Goal: Transaction & Acquisition: Purchase product/service

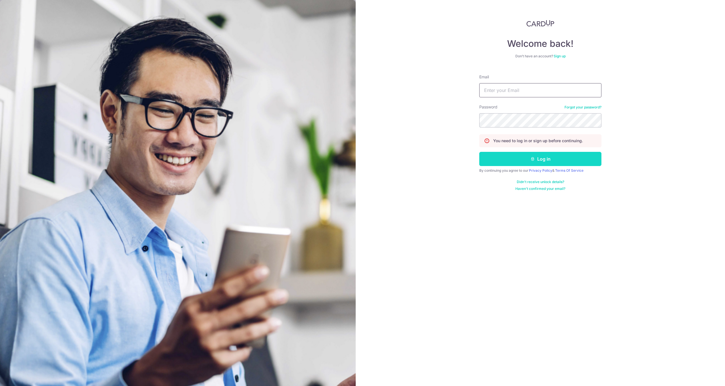
type input "synchrothirtyfour@gmail.com"
click at [550, 158] on button "Log in" at bounding box center [540, 159] width 122 height 14
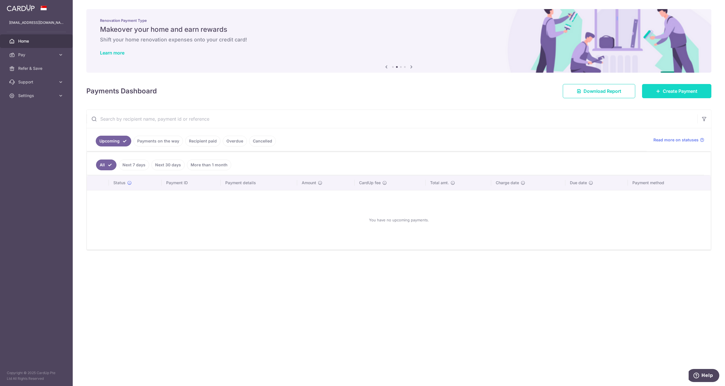
drag, startPoint x: 678, startPoint y: 88, endPoint x: 653, endPoint y: 88, distance: 25.0
click at [678, 88] on span "Create Payment" at bounding box center [680, 91] width 35 height 7
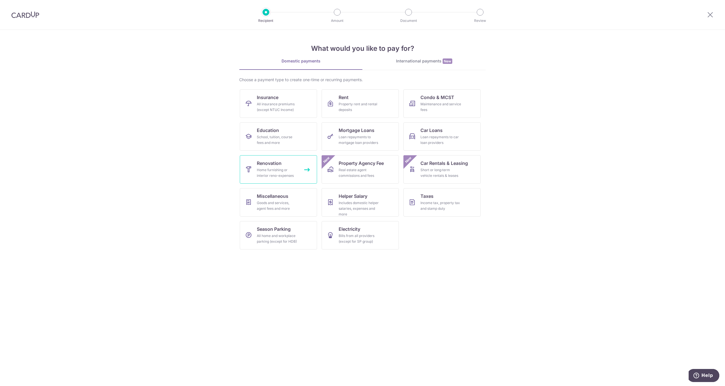
click at [296, 165] on link "Renovation Home furnishing or interior reno-expenses" at bounding box center [278, 169] width 77 height 28
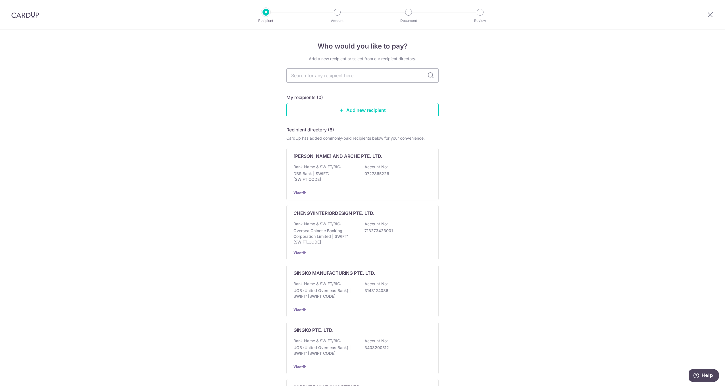
click at [365, 78] on input "text" at bounding box center [362, 75] width 152 height 14
type input "k"
drag, startPoint x: 504, startPoint y: 204, endPoint x: 512, endPoint y: 80, distance: 125.0
click at [391, 112] on link "Add new recipient" at bounding box center [362, 110] width 152 height 14
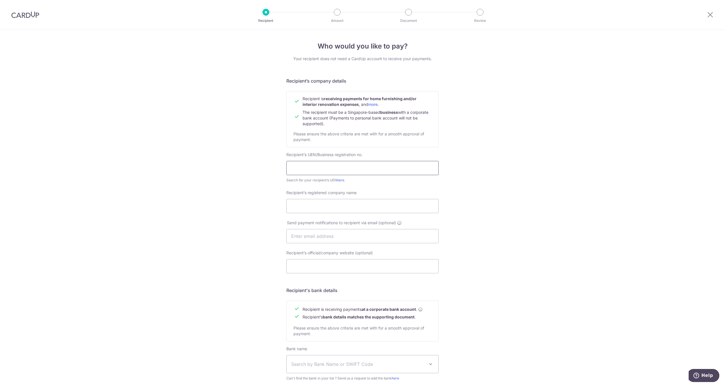
click at [340, 165] on input "text" at bounding box center [362, 168] width 152 height 14
click at [359, 171] on input "text" at bounding box center [362, 168] width 152 height 14
click at [341, 181] on link "here" at bounding box center [340, 180] width 7 height 4
drag, startPoint x: 322, startPoint y: 161, endPoint x: 323, endPoint y: 169, distance: 8.4
click at [321, 161] on div "Recipient’s UEN/Business registration no. Search for your recipient’s UEN here ." at bounding box center [362, 167] width 152 height 31
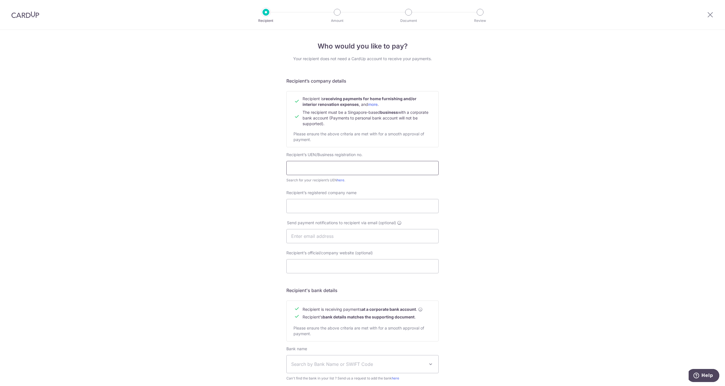
click at [325, 170] on input "text" at bounding box center [362, 168] width 152 height 14
paste input "201942005R"
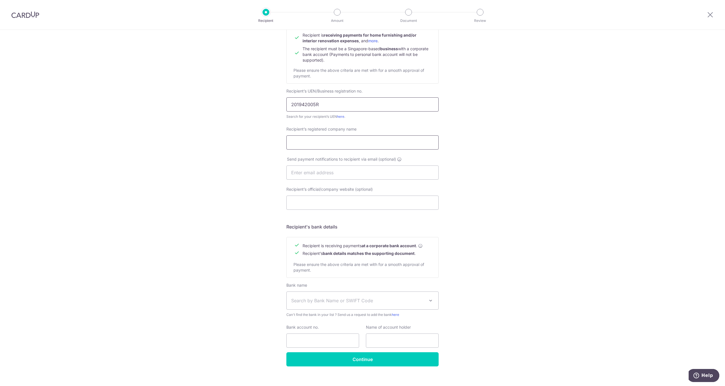
scroll to position [66, 0]
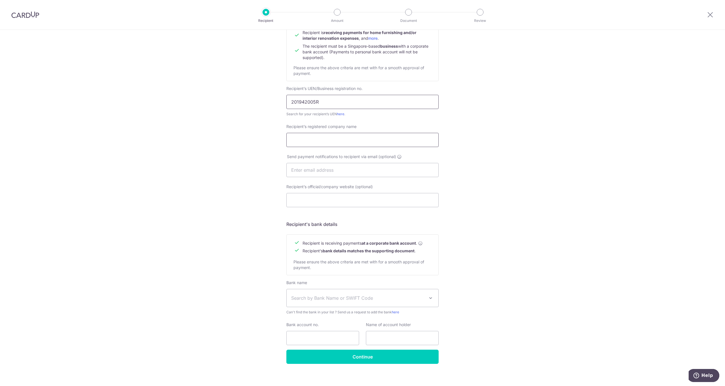
type input "201942005R"
click at [338, 145] on input "Recipient’s registered company name" at bounding box center [362, 140] width 152 height 14
click at [327, 137] on input "Recipient’s registered company name" at bounding box center [362, 140] width 152 height 14
paste input "UNDERRATED STUDIO PTE. LTD."
type input "UNDERRATED STUDIO PTE. LTD."
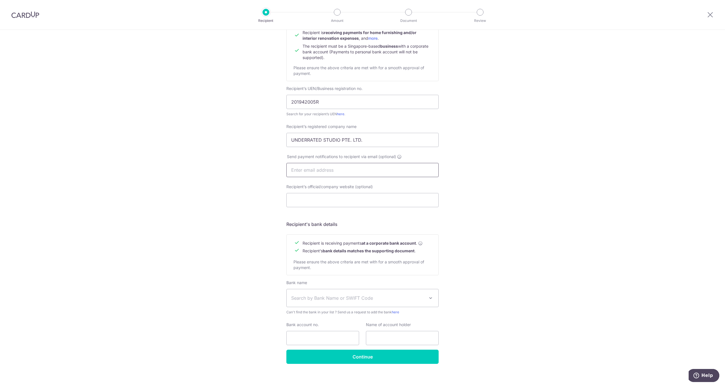
drag, startPoint x: 385, startPoint y: 171, endPoint x: 371, endPoint y: 174, distance: 14.3
click at [384, 171] on input "text" at bounding box center [362, 170] width 152 height 14
click at [400, 169] on input "text" at bounding box center [362, 170] width 152 height 14
click at [376, 199] on input "Recipient’s official/company website (optional)" at bounding box center [362, 200] width 152 height 14
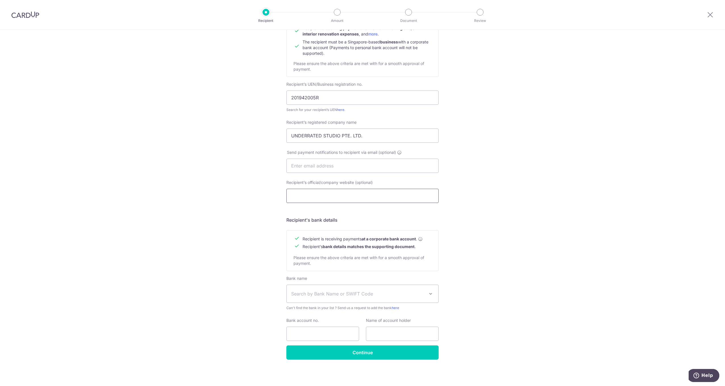
scroll to position [71, 0]
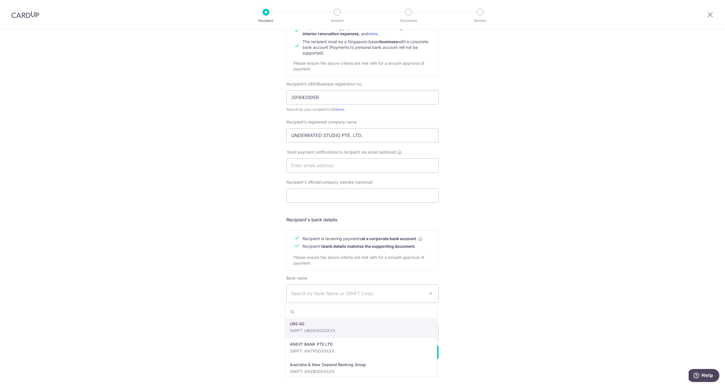
click at [403, 302] on span "Search by Bank Name or SWIFT Code" at bounding box center [363, 294] width 152 height 18
type input "dbs"
select select "6"
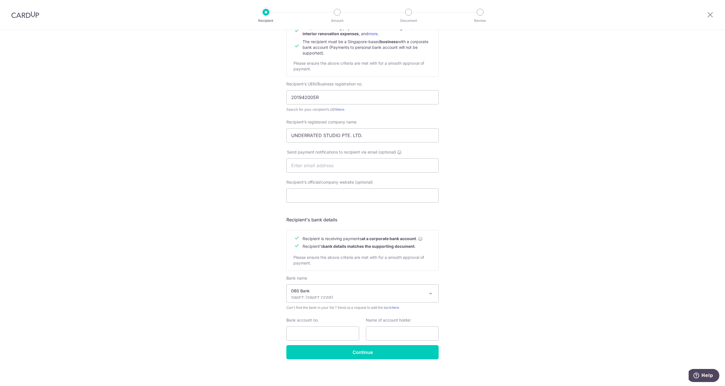
click at [513, 308] on div "Who would you like to pay? Your recipient does not need a CardUp account to rec…" at bounding box center [362, 172] width 725 height 427
click at [349, 305] on div "Bank name Select Bank UBS AG ANEXT BANK PTE LTD Australia & New Zealand Banking…" at bounding box center [362, 293] width 152 height 35
drag, startPoint x: 343, startPoint y: 296, endPoint x: 340, endPoint y: 296, distance: 2.9
click at [343, 296] on p "SWIFT: DBSSSGSGXXX" at bounding box center [358, 298] width 134 height 6
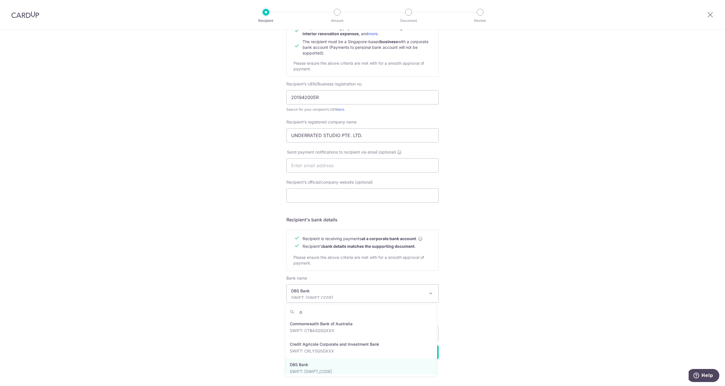
scroll to position [0, 0]
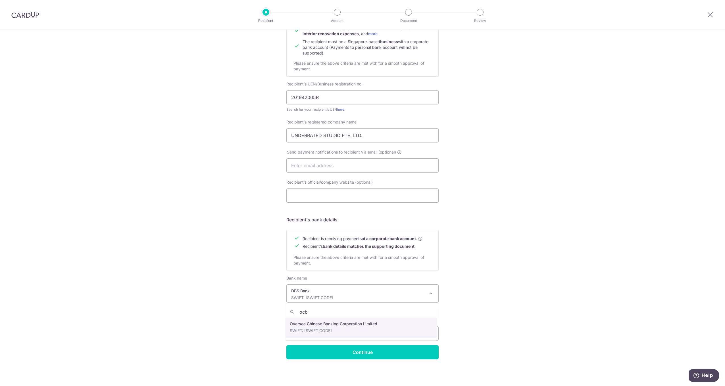
type input "ocbc"
select select "12"
drag, startPoint x: 340, startPoint y: 332, endPoint x: 332, endPoint y: 336, distance: 9.5
click at [340, 332] on input "Bank account no." at bounding box center [322, 334] width 73 height 14
type input "Underrated Studio Pte Ltd"
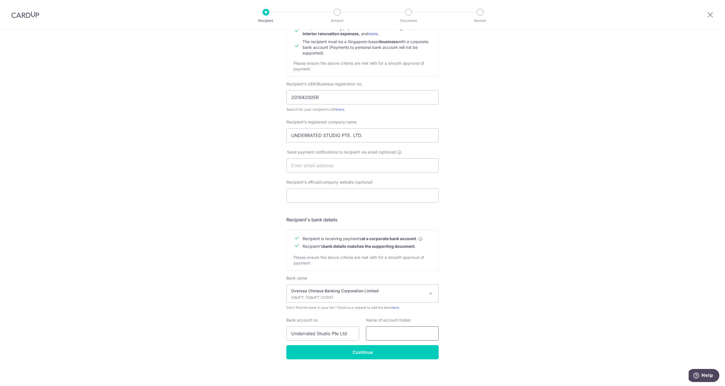
click at [418, 338] on input "text" at bounding box center [402, 334] width 73 height 14
click at [339, 332] on input "Underrated Studio Pte Ltd" at bounding box center [322, 334] width 73 height 14
click at [382, 334] on input "text" at bounding box center [402, 334] width 73 height 14
paste input "Underrated Studio Pte Ltd"
type input "Underrated Studio Pte Ltd"
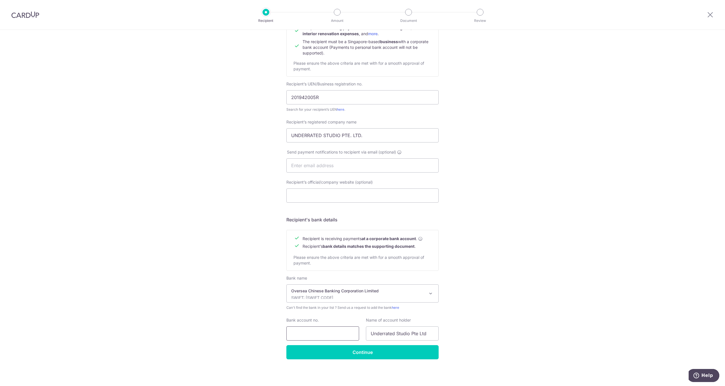
click at [305, 328] on input "Bank account no." at bounding box center [322, 334] width 73 height 14
type input "9"
type input "601546922001"
drag, startPoint x: 417, startPoint y: 349, endPoint x: 409, endPoint y: 349, distance: 8.8
click at [417, 348] on input "Continue" at bounding box center [362, 353] width 152 height 14
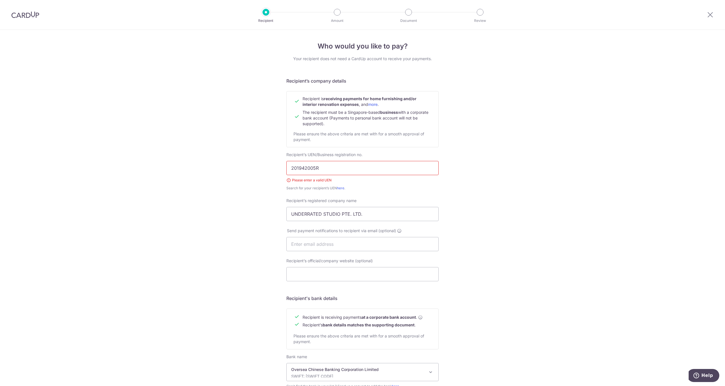
drag, startPoint x: 484, startPoint y: 328, endPoint x: 479, endPoint y: 239, distance: 89.4
drag, startPoint x: 305, startPoint y: 166, endPoint x: 218, endPoint y: 157, distance: 87.6
click at [220, 157] on div "Who would you like to pay? Your recipient does not need a CardUp account to rec…" at bounding box center [362, 247] width 725 height 435
click at [363, 167] on input "201942005R" at bounding box center [362, 168] width 152 height 14
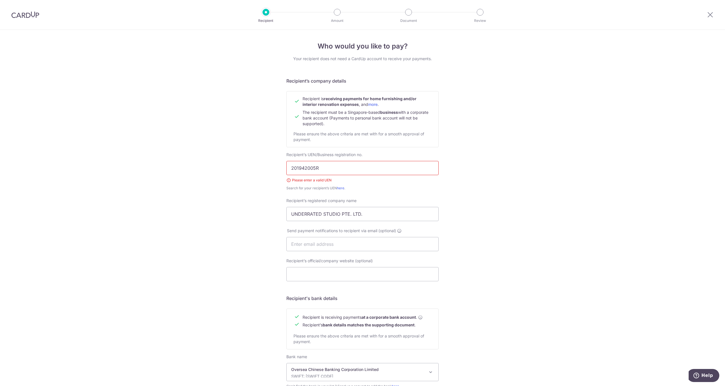
drag, startPoint x: 362, startPoint y: 167, endPoint x: 366, endPoint y: 168, distance: 3.7
click at [362, 167] on input "201942005R" at bounding box center [362, 168] width 152 height 14
drag, startPoint x: 398, startPoint y: 172, endPoint x: 394, endPoint y: 176, distance: 5.6
click at [398, 172] on input "text" at bounding box center [362, 168] width 152 height 14
drag, startPoint x: 460, startPoint y: 187, endPoint x: 436, endPoint y: 191, distance: 24.5
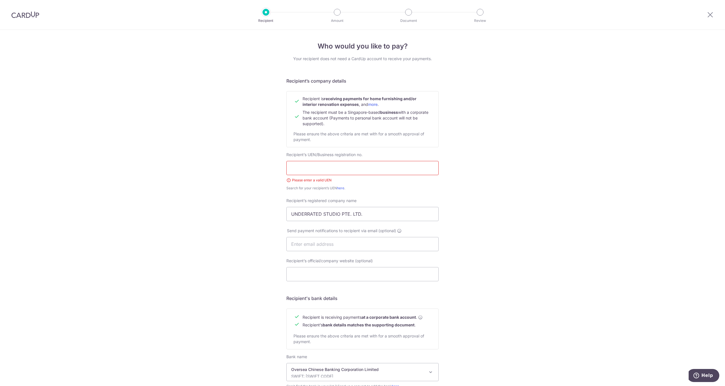
click at [459, 187] on div "Who would you like to pay? Your recipient does not need a CardUp account to rec…" at bounding box center [362, 247] width 725 height 435
click at [343, 188] on link "here" at bounding box center [340, 188] width 7 height 4
drag, startPoint x: 356, startPoint y: 167, endPoint x: 350, endPoint y: 171, distance: 6.9
click at [355, 167] on input "text" at bounding box center [362, 168] width 152 height 14
paste input "201942005R"
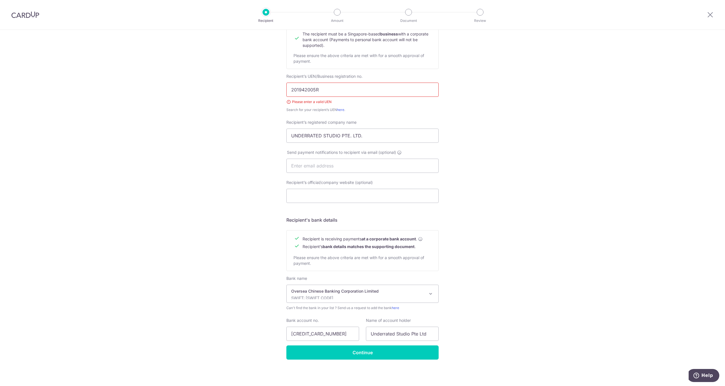
scroll to position [79, 0]
type input "201942005R"
drag, startPoint x: 201, startPoint y: 159, endPoint x: 288, endPoint y: 307, distance: 172.4
drag, startPoint x: 364, startPoint y: 356, endPoint x: 349, endPoint y: 348, distance: 17.4
click at [364, 355] on input "Continue" at bounding box center [362, 353] width 152 height 14
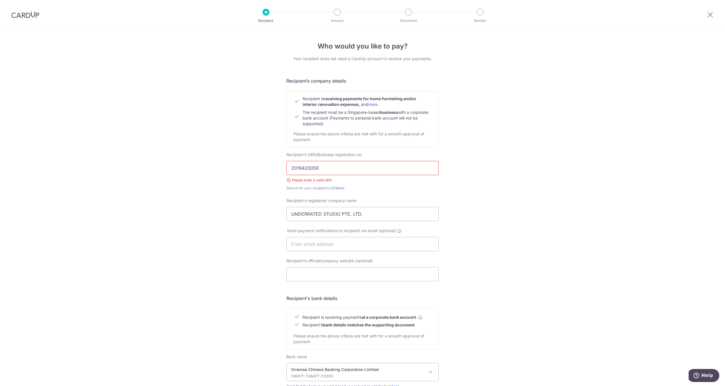
drag, startPoint x: 182, startPoint y: 223, endPoint x: 222, endPoint y: 154, distance: 79.4
drag, startPoint x: 332, startPoint y: 171, endPoint x: 326, endPoint y: 170, distance: 6.0
click at [332, 171] on input "201942005R" at bounding box center [362, 168] width 152 height 14
drag, startPoint x: 285, startPoint y: 153, endPoint x: 224, endPoint y: 145, distance: 62.0
click at [182, 141] on div "Who would you like to pay? Your recipient does not need a CardUp account to rec…" at bounding box center [362, 247] width 725 height 435
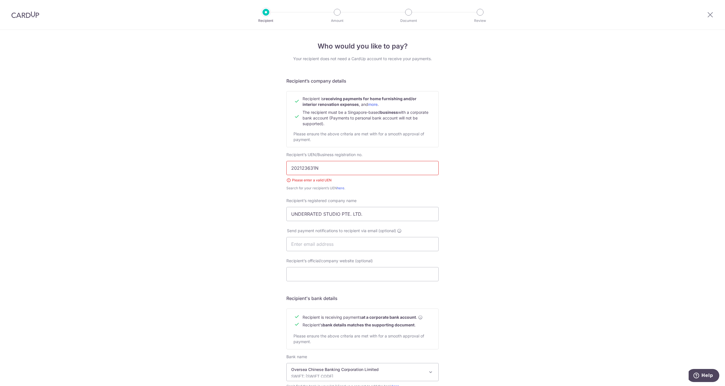
type input "202123631N"
click button "Submit Request" at bounding box center [0, 0] width 0 height 0
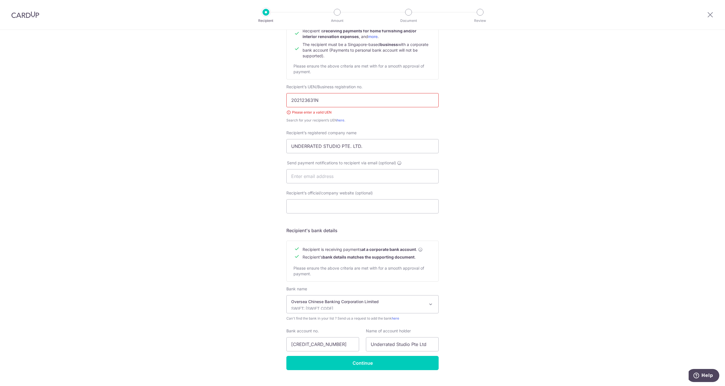
scroll to position [79, 0]
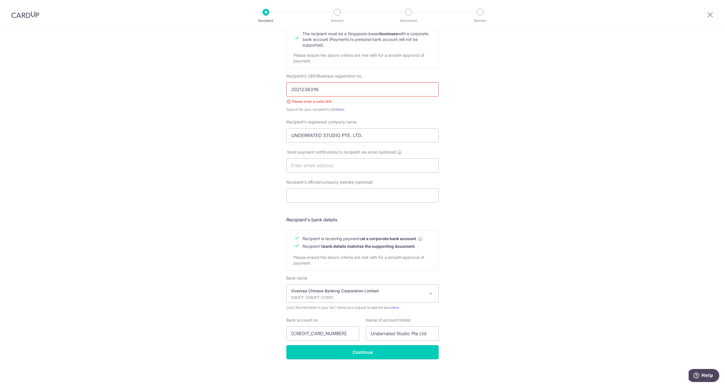
click at [407, 356] on input "Continue" at bounding box center [362, 353] width 152 height 14
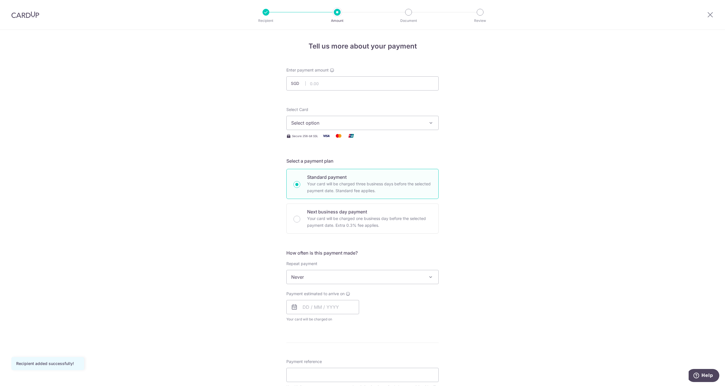
click at [519, 157] on div "Tell us more about your payment Enter payment amount SGD Recipient added succes…" at bounding box center [362, 306] width 725 height 552
click at [377, 88] on input "text" at bounding box center [362, 83] width 152 height 14
type input "833.00"
drag, startPoint x: 528, startPoint y: 117, endPoint x: 512, endPoint y: 121, distance: 16.9
click at [529, 117] on div "Tell us more about your payment Enter payment amount SGD 833.00 833.00 Recipien…" at bounding box center [362, 306] width 725 height 552
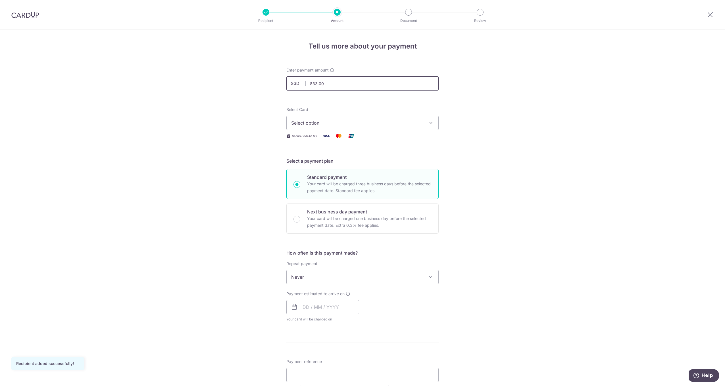
click at [427, 87] on input "833.00" at bounding box center [362, 83] width 152 height 14
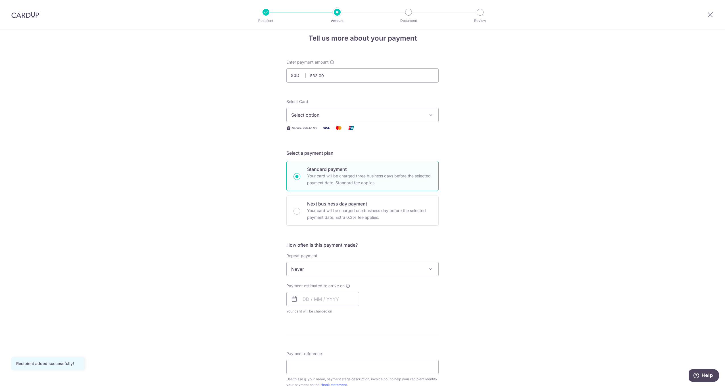
scroll to position [82, 0]
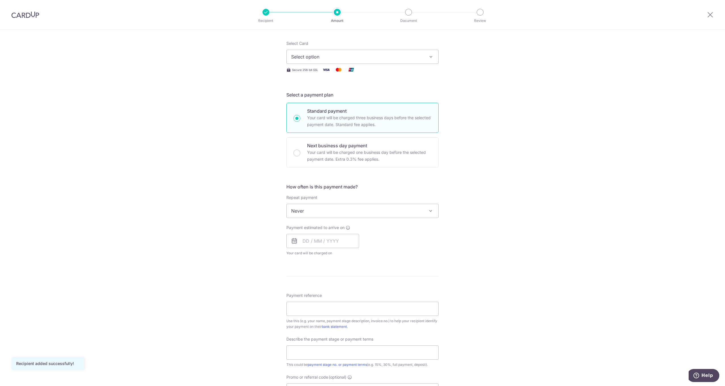
drag, startPoint x: 541, startPoint y: 110, endPoint x: 521, endPoint y: 157, distance: 51.0
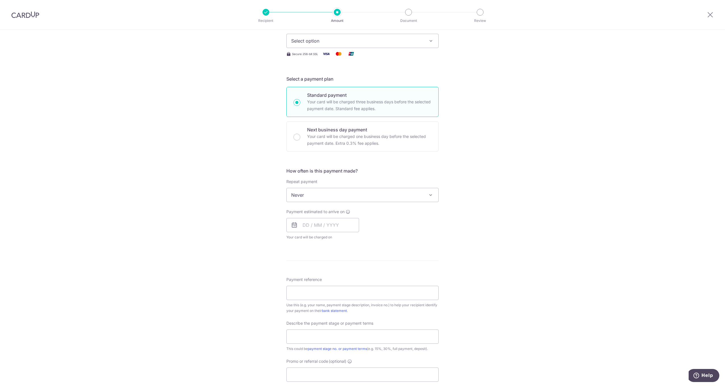
click at [334, 198] on span "Never" at bounding box center [363, 195] width 152 height 14
select select "3"
click at [198, 178] on div "Tell us more about your payment Enter payment amount SGD 833.00 833.00 Recipien…" at bounding box center [362, 227] width 725 height 558
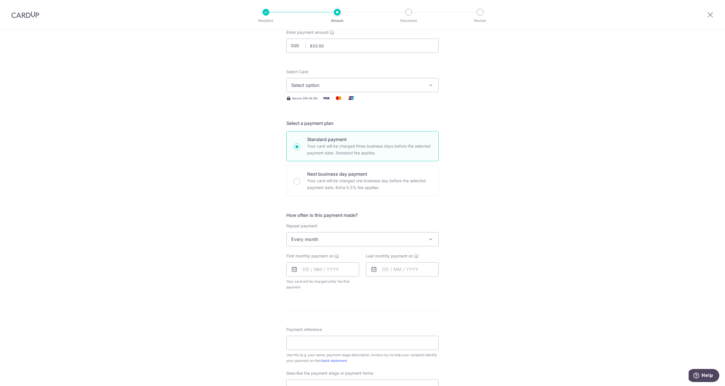
scroll to position [0, 0]
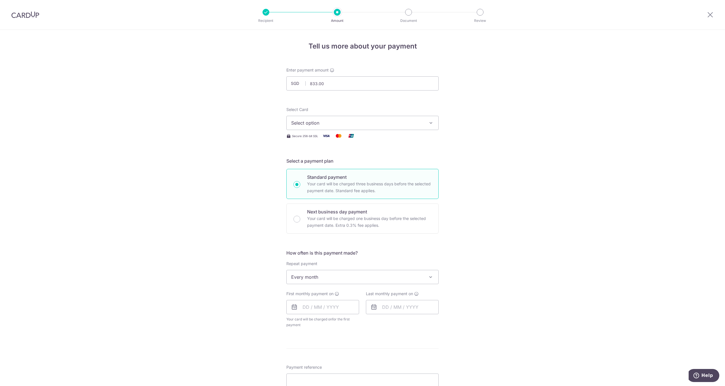
drag, startPoint x: 232, startPoint y: 132, endPoint x: 242, endPoint y: 95, distance: 38.5
drag, startPoint x: 336, startPoint y: 119, endPoint x: 335, endPoint y: 122, distance: 3.4
click at [336, 120] on button "Select option" at bounding box center [362, 123] width 152 height 14
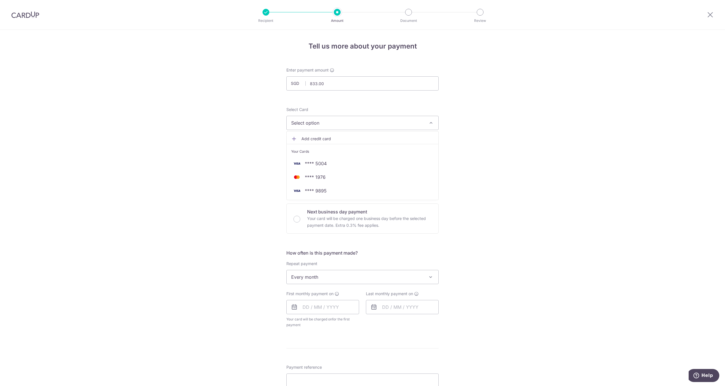
click at [331, 140] on span "Add credit card" at bounding box center [368, 139] width 132 height 6
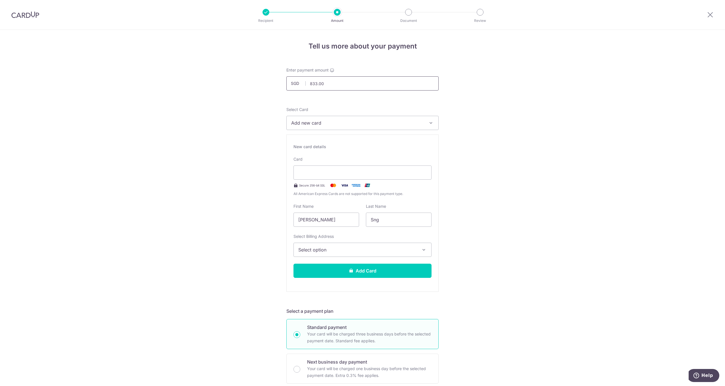
click at [336, 83] on input "833.00" at bounding box center [362, 83] width 152 height 14
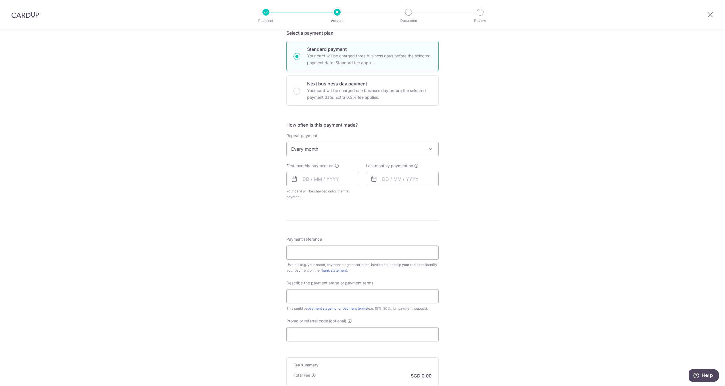
drag, startPoint x: 184, startPoint y: 136, endPoint x: 227, endPoint y: 241, distance: 113.7
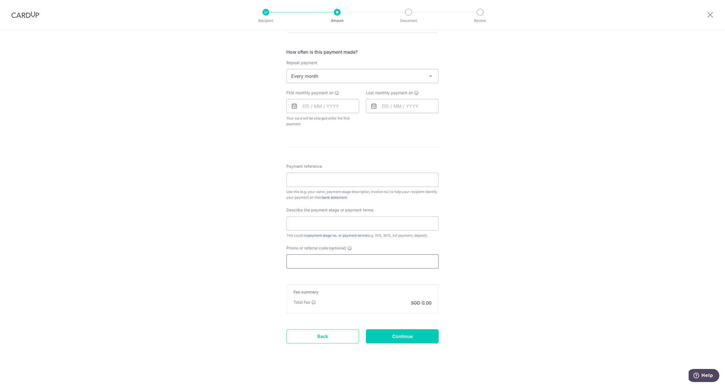
click at [331, 256] on input "Promo or referral code (optional)" at bounding box center [362, 262] width 152 height 14
paste input "3HOME25R"
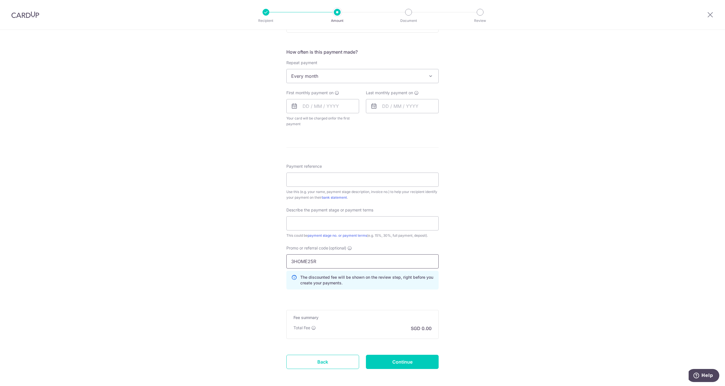
click at [416, 257] on input "3HOME25R" at bounding box center [362, 262] width 152 height 14
type input "3HOME25R"
click at [499, 254] on div "Tell us more about your payment Enter payment amount SGD 833.00 833.00 Recipien…" at bounding box center [362, 45] width 725 height 734
click at [396, 230] on input "text" at bounding box center [362, 224] width 152 height 14
click at [388, 181] on input "Payment reference" at bounding box center [362, 180] width 152 height 14
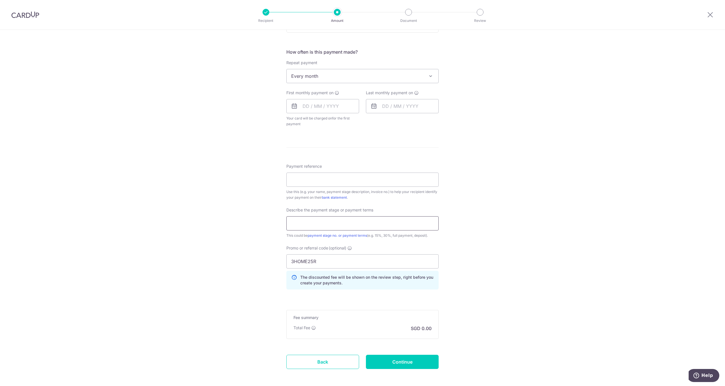
click at [419, 221] on input "text" at bounding box center [362, 224] width 152 height 14
click at [467, 209] on div "Tell us more about your payment Enter payment amount SGD 833.00 833.00 Recipien…" at bounding box center [362, 45] width 725 height 734
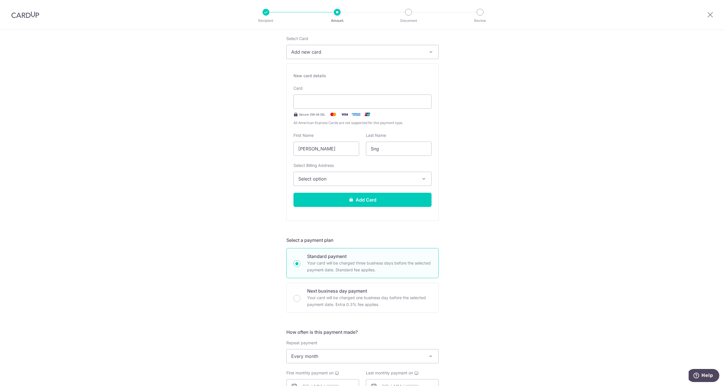
scroll to position [0, 0]
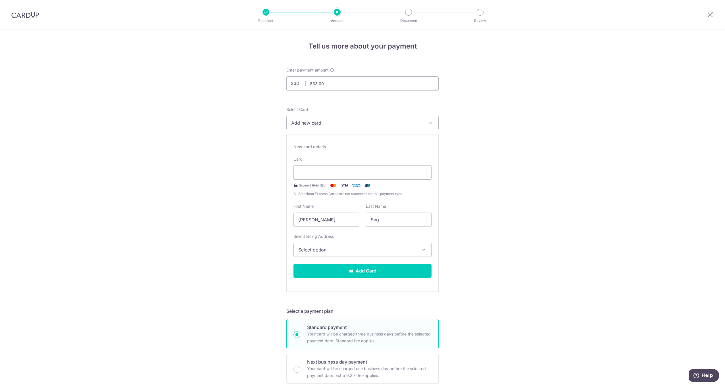
drag, startPoint x: 469, startPoint y: 213, endPoint x: 464, endPoint y: 115, distance: 98.1
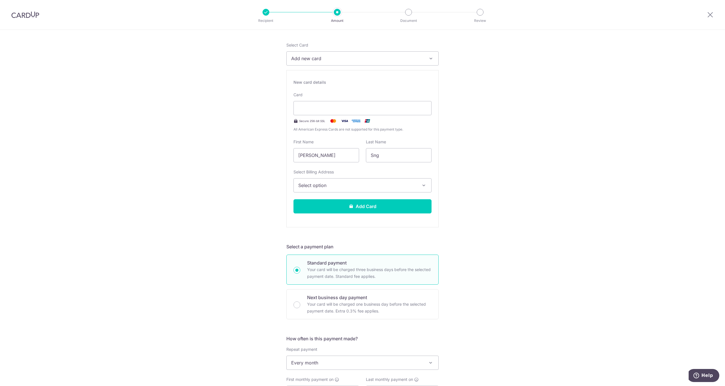
scroll to position [112, 0]
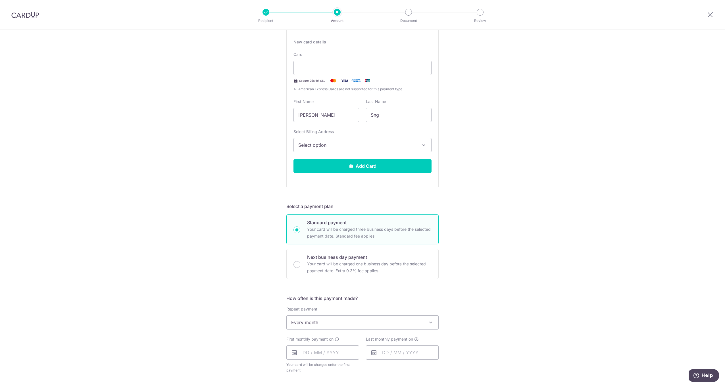
drag, startPoint x: 473, startPoint y: 245, endPoint x: 473, endPoint y: 252, distance: 7.1
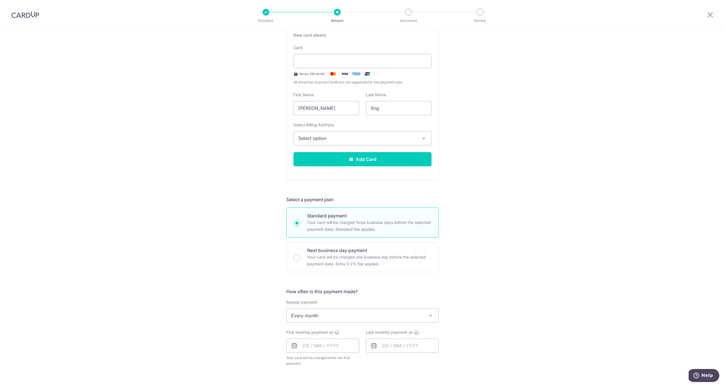
click at [161, 103] on div "Tell us more about your payment Enter payment amount SGD 833.00 833.00 Recipien…" at bounding box center [362, 285] width 725 height 734
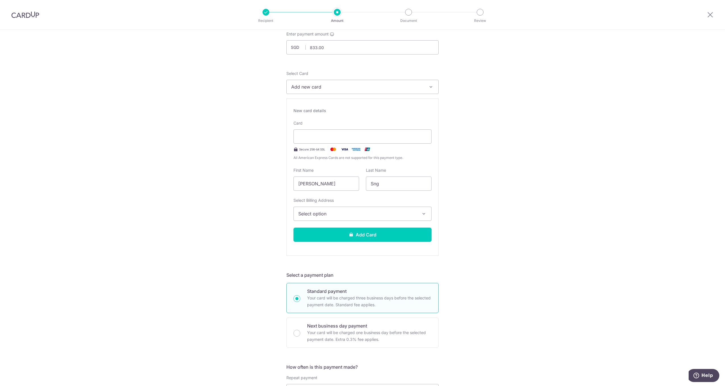
drag, startPoint x: 219, startPoint y: 117, endPoint x: 224, endPoint y: 58, distance: 59.6
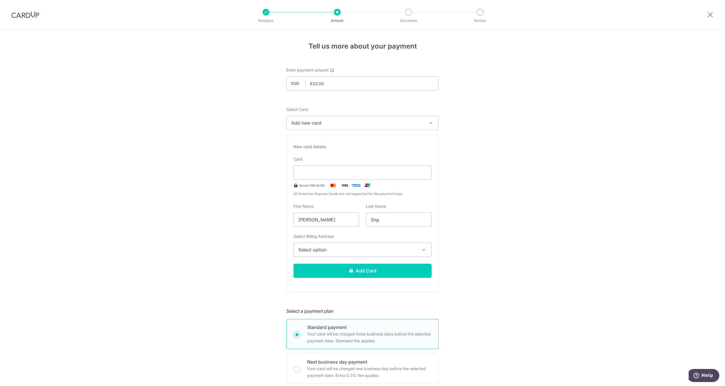
drag, startPoint x: 324, startPoint y: 211, endPoint x: 293, endPoint y: 215, distance: 30.9
click at [301, 217] on div "First Name Roy" at bounding box center [327, 215] width 66 height 23
drag, startPoint x: 319, startPoint y: 220, endPoint x: 188, endPoint y: 207, distance: 131.4
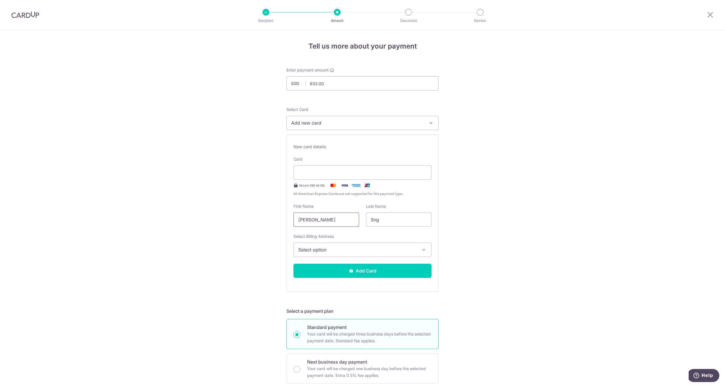
type input "JOY"
type input "WONG"
click at [414, 254] on button "Select option" at bounding box center [363, 250] width 138 height 14
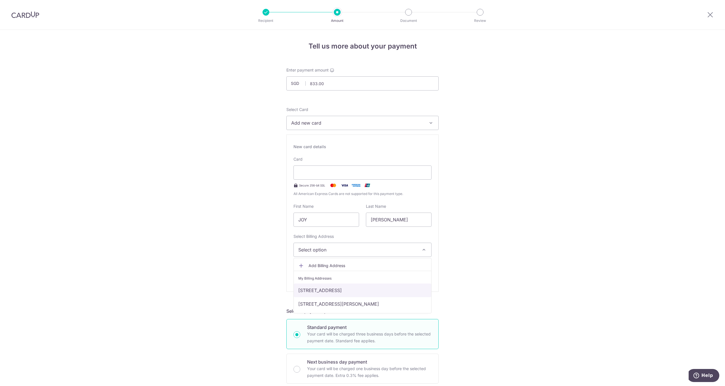
click at [385, 291] on link "22, #12-354, DOVER CRESCENT, SINGAPORE, SINGAPORE, Singapore-130022" at bounding box center [363, 291] width 138 height 14
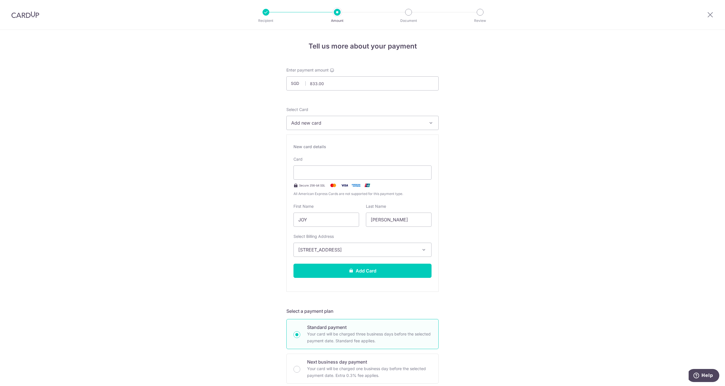
click at [388, 271] on button "Add Card" at bounding box center [363, 271] width 138 height 14
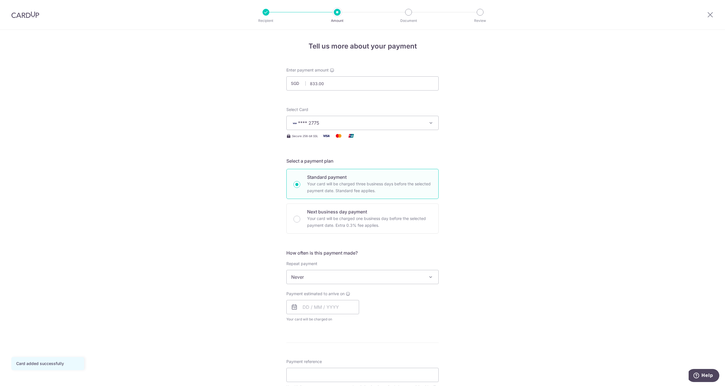
click at [398, 122] on span "**** 2775" at bounding box center [357, 123] width 132 height 7
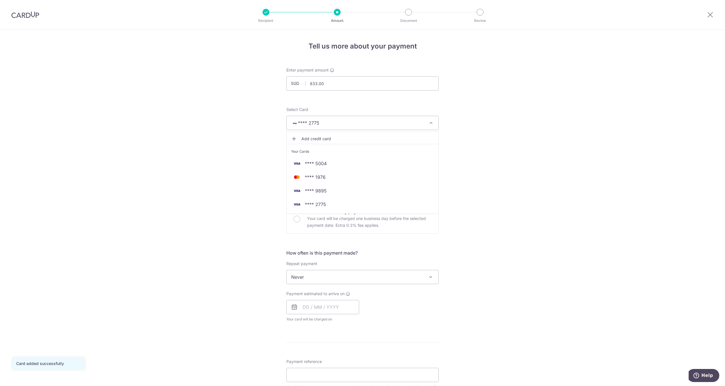
click at [495, 120] on div "Tell us more about your payment Enter payment amount SGD 833.00 833.00 Card add…" at bounding box center [362, 306] width 725 height 552
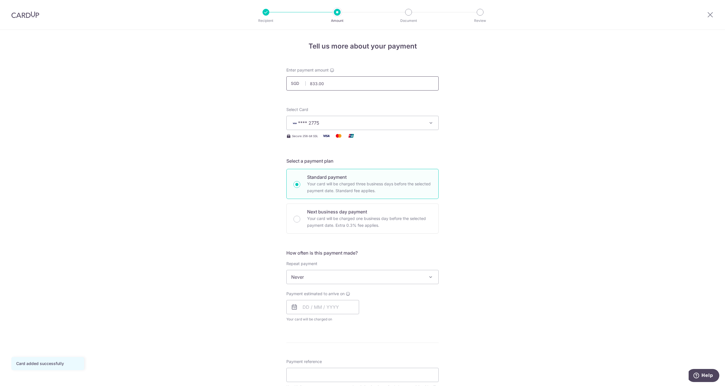
click at [370, 88] on input "833.00" at bounding box center [362, 83] width 152 height 14
drag, startPoint x: 337, startPoint y: 81, endPoint x: 249, endPoint y: 74, distance: 88.1
click at [247, 76] on div "Tell us more about your payment Enter payment amount SGD 833.00 833.00 Card add…" at bounding box center [362, 306] width 725 height 552
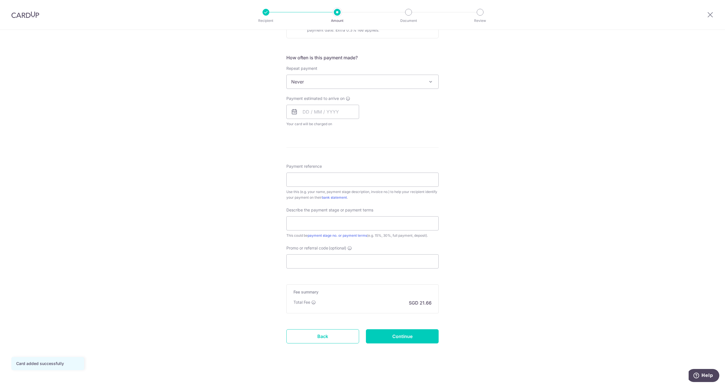
drag, startPoint x: 494, startPoint y: 226, endPoint x: 497, endPoint y: 279, distance: 53.2
click at [390, 261] on input "Promo or referral code (optional)" at bounding box center [362, 262] width 152 height 14
paste input "3HOME25R"
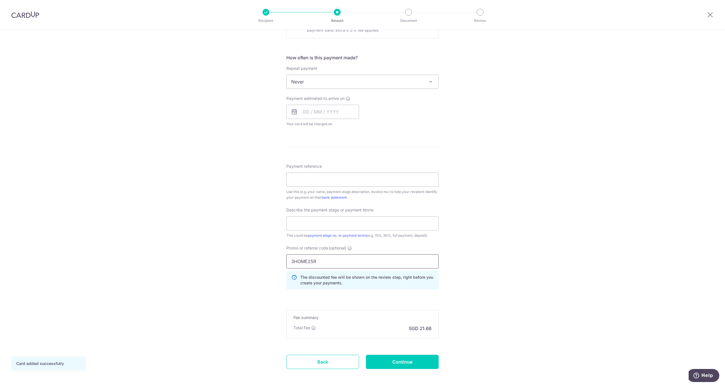
type input "3HOME25R"
click at [469, 257] on div "Tell us more about your payment Enter payment amount SGD 833.00 833.00 Card add…" at bounding box center [362, 123] width 725 height 578
click at [384, 227] on input "text" at bounding box center [362, 224] width 152 height 14
click at [498, 207] on div "Tell us more about your payment Enter payment amount SGD 833.00 833.00 Card add…" at bounding box center [362, 123] width 725 height 578
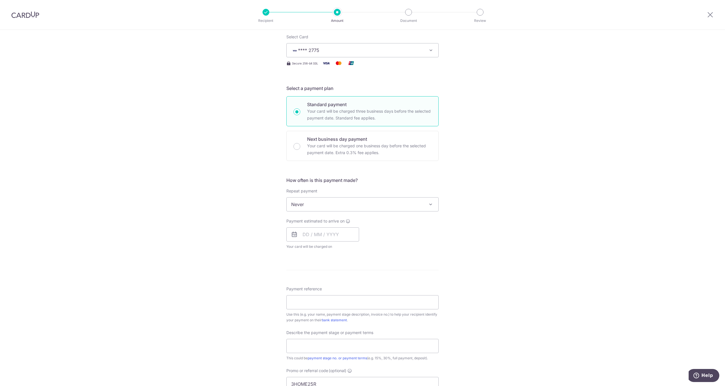
scroll to position [72, 0]
click at [357, 201] on span "Never" at bounding box center [363, 205] width 152 height 14
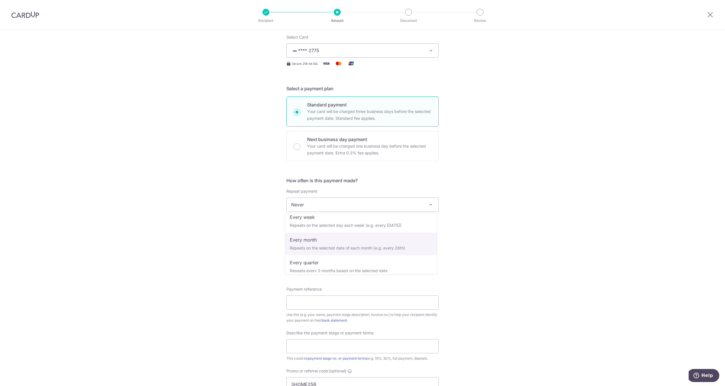
select select "3"
click at [298, 230] on input "text" at bounding box center [322, 235] width 73 height 14
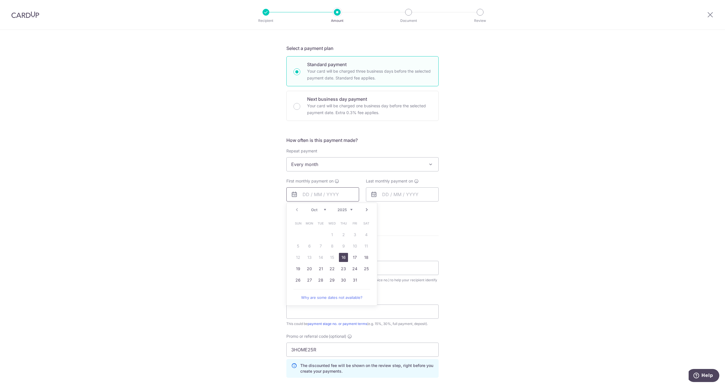
scroll to position [120, 0]
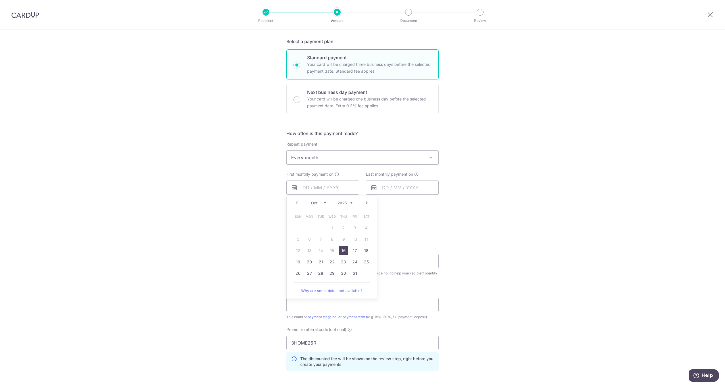
click at [341, 249] on link "16" at bounding box center [343, 250] width 9 height 9
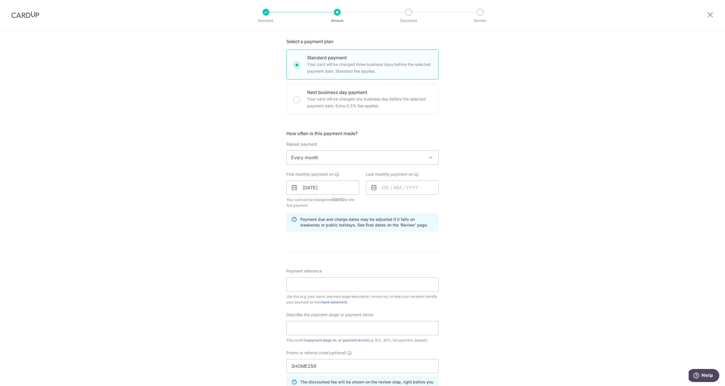
drag, startPoint x: 514, startPoint y: 221, endPoint x: 427, endPoint y: 201, distance: 88.9
click at [514, 221] on div "Tell us more about your payment Enter payment amount SGD 833.00 833.00 Card add…" at bounding box center [362, 213] width 725 height 607
click at [393, 187] on input "text" at bounding box center [402, 188] width 73 height 14
click at [528, 202] on div "Tell us more about your payment Enter payment amount SGD 833.00 833.00 Card add…" at bounding box center [362, 213] width 725 height 607
click at [341, 187] on input "[DATE]" at bounding box center [322, 188] width 73 height 14
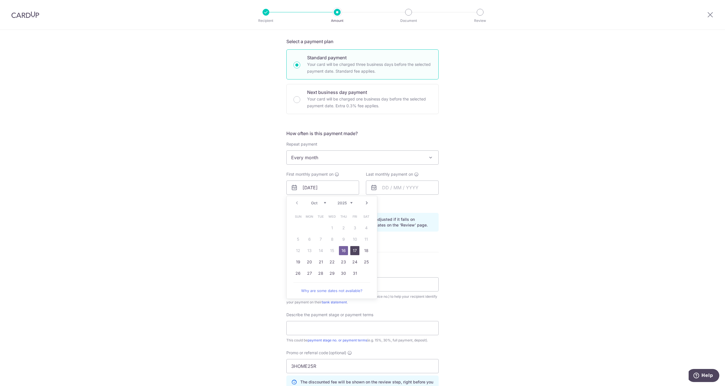
click at [354, 254] on link "17" at bounding box center [354, 250] width 9 height 9
click at [334, 188] on input "[DATE]" at bounding box center [322, 188] width 73 height 14
click at [486, 246] on div "Tell us more about your payment Enter payment amount SGD 833.00 833.00 Card add…" at bounding box center [362, 213] width 725 height 607
click at [337, 186] on input "[DATE]" at bounding box center [322, 188] width 73 height 14
click at [341, 253] on link "16" at bounding box center [343, 250] width 9 height 9
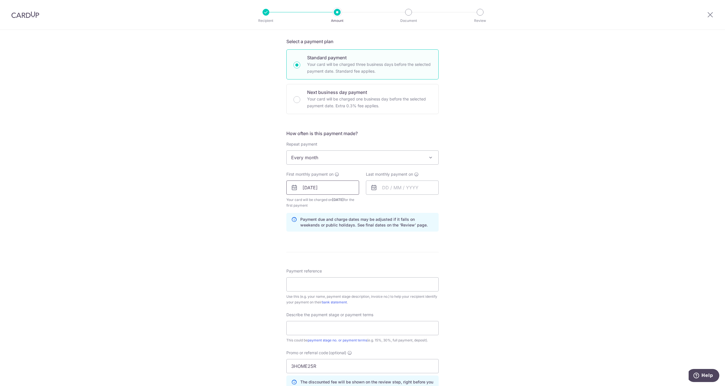
click at [315, 183] on input "[DATE]" at bounding box center [322, 188] width 73 height 14
click at [355, 253] on link "17" at bounding box center [354, 250] width 9 height 9
type input "[DATE]"
click at [421, 259] on form "Enter payment amount SGD 833.00 833.00 Card added successfully Select Card ****…" at bounding box center [362, 219] width 152 height 542
click at [330, 178] on div "First monthly payment on [DATE] Prev Next Oct Nov [DATE] 2026 2027 2028 2029 20…" at bounding box center [322, 190] width 73 height 37
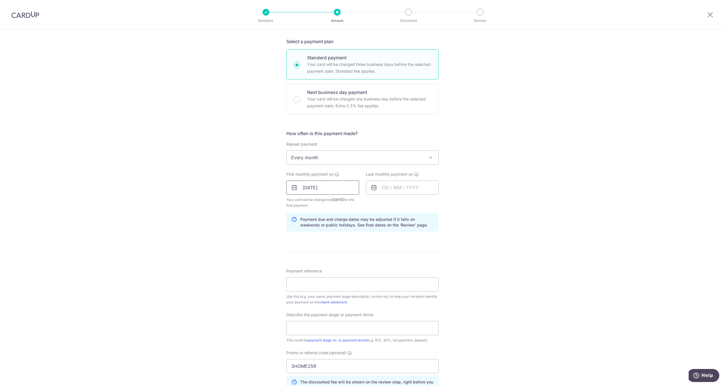
click at [334, 190] on input "[DATE]" at bounding box center [322, 188] width 73 height 14
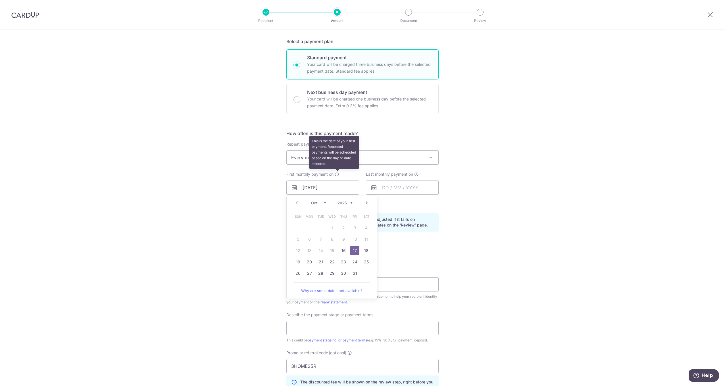
click at [335, 174] on icon at bounding box center [337, 174] width 5 height 5
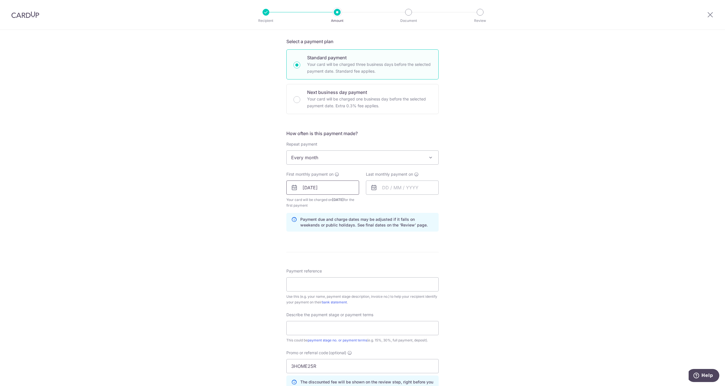
click at [339, 187] on input "[DATE]" at bounding box center [322, 188] width 73 height 14
click at [333, 178] on div "First monthly payment on [DATE] Prev Next Oct Nov [DATE] 2026 2027 2028 2029 20…" at bounding box center [322, 190] width 73 height 37
click at [335, 172] on icon at bounding box center [337, 174] width 5 height 5
click at [532, 209] on div "Tell us more about your payment Enter payment amount SGD 833.00 833.00 Card add…" at bounding box center [362, 213] width 725 height 607
click at [331, 187] on input "[DATE]" at bounding box center [322, 188] width 73 height 14
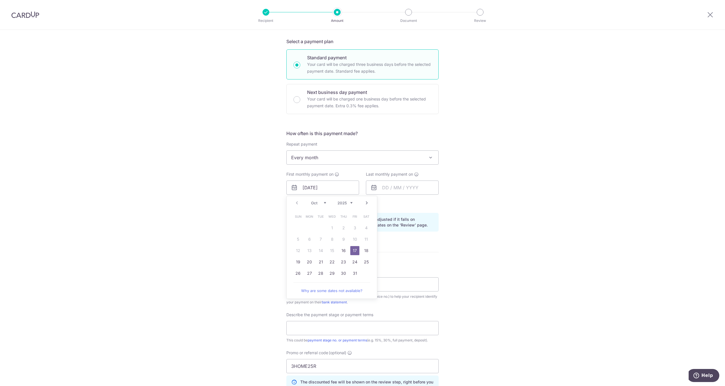
click at [354, 250] on link "17" at bounding box center [354, 250] width 9 height 9
click at [343, 193] on input "17/10/2025" at bounding box center [322, 188] width 73 height 14
click at [476, 197] on div "Tell us more about your payment Enter payment amount SGD 833.00 833.00 Card add…" at bounding box center [362, 213] width 725 height 607
click at [406, 183] on input "text" at bounding box center [402, 188] width 73 height 14
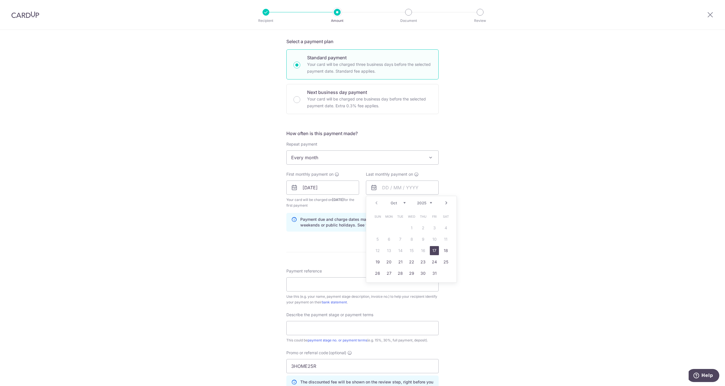
click at [444, 204] on link "Next" at bounding box center [446, 203] width 7 height 7
click at [427, 201] on select "2025 2026 2027 2028 2029 2030 2031 2032 2033 2034 2035" at bounding box center [424, 203] width 15 height 5
click at [405, 202] on div "Jan Feb Mar Apr May Jun Jul Aug Sep Oct Nov Dec 2025 2026 2027 2028 2029 2030 2…" at bounding box center [411, 203] width 41 height 5
click at [403, 202] on select "Jan Feb Mar Apr May Jun Jul Aug Sep Oct Nov Dec" at bounding box center [398, 203] width 15 height 5
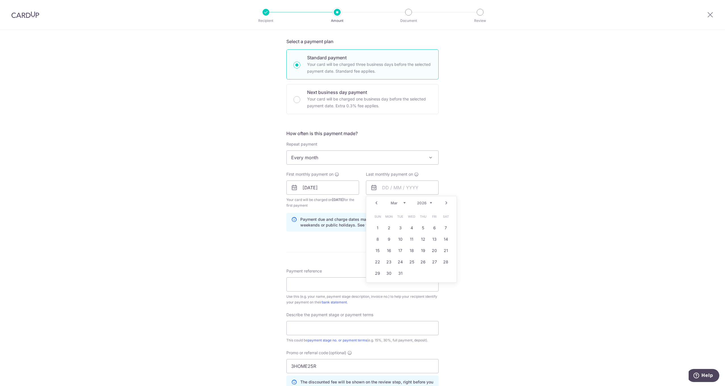
click at [446, 200] on link "Next" at bounding box center [446, 203] width 7 height 7
click at [373, 203] on link "Prev" at bounding box center [376, 203] width 7 height 7
click at [375, 205] on link "Prev" at bounding box center [376, 203] width 7 height 7
click at [375, 206] on link "Prev" at bounding box center [376, 203] width 7 height 7
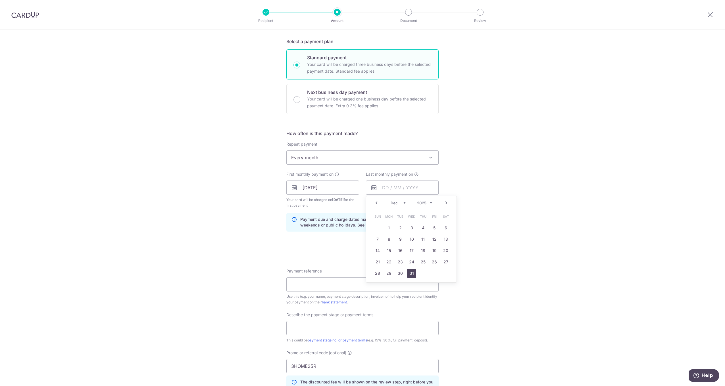
click at [410, 273] on link "31" at bounding box center [411, 273] width 9 height 9
click at [413, 185] on input "31/12/2025" at bounding box center [402, 188] width 73 height 14
click at [390, 229] on link "1" at bounding box center [388, 228] width 9 height 9
type input "01/12/2025"
click at [502, 220] on div "Tell us more about your payment Enter payment amount SGD 833.00 833.00 Card add…" at bounding box center [362, 213] width 725 height 607
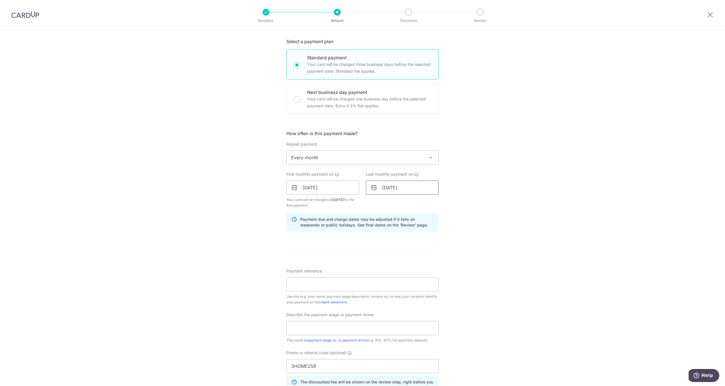
drag, startPoint x: 418, startPoint y: 186, endPoint x: 415, endPoint y: 186, distance: 3.7
click at [418, 186] on input "01/12/2025" at bounding box center [402, 188] width 73 height 14
click at [491, 186] on div "Tell us more about your payment Enter payment amount SGD 833.00 833.00 Card add…" at bounding box center [362, 213] width 725 height 607
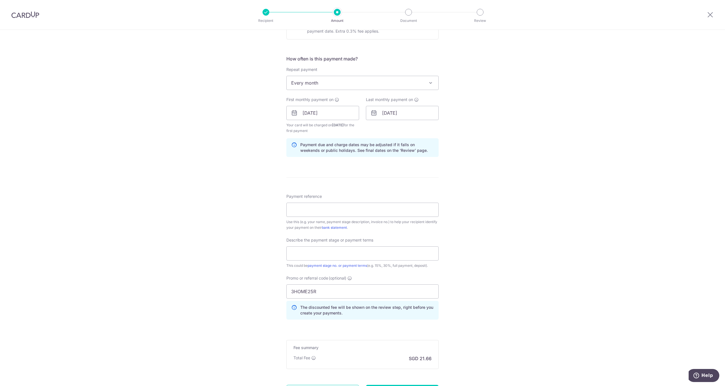
scroll to position [196, 0]
click at [357, 216] on input "Payment reference" at bounding box center [362, 209] width 152 height 14
click at [408, 210] on input "Payment reference" at bounding box center [362, 209] width 152 height 14
click at [496, 201] on div "Tell us more about your payment Enter payment amount SGD 833.00 833.00 Card add…" at bounding box center [362, 137] width 725 height 607
drag, startPoint x: 387, startPoint y: 211, endPoint x: 383, endPoint y: 209, distance: 3.9
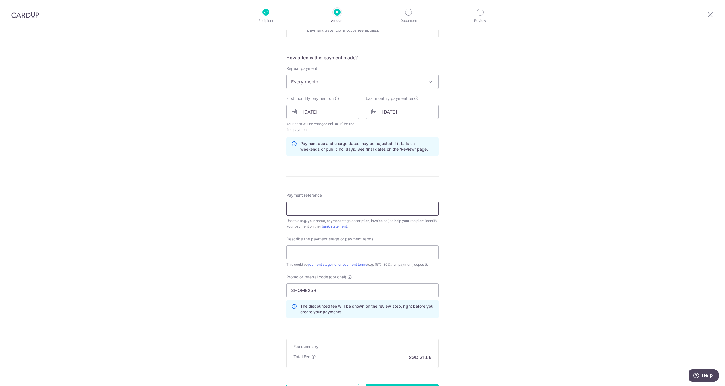
click at [386, 211] on input "Payment reference" at bounding box center [362, 209] width 152 height 14
drag, startPoint x: 408, startPoint y: 206, endPoint x: 182, endPoint y: 198, distance: 226.3
click at [182, 198] on div "Tell us more about your payment Enter payment amount SGD 833.00 833.00 Card add…" at bounding box center [362, 137] width 725 height 607
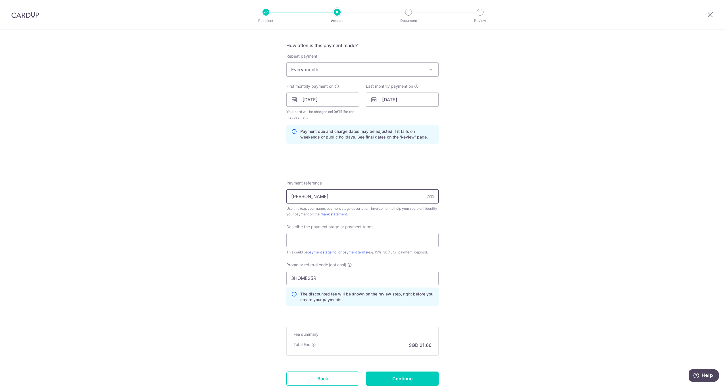
scroll to position [250, 0]
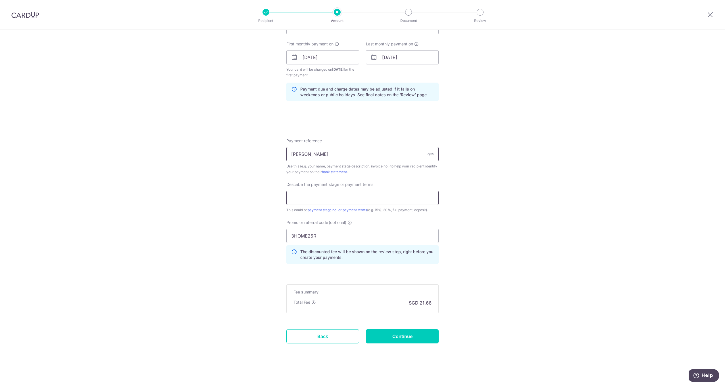
type input "Roy Sng"
click at [359, 197] on input "text" at bounding box center [362, 198] width 152 height 14
click at [326, 203] on input "text" at bounding box center [362, 198] width 152 height 14
type input "10% deposit"
click at [419, 339] on input "Continue" at bounding box center [402, 337] width 73 height 14
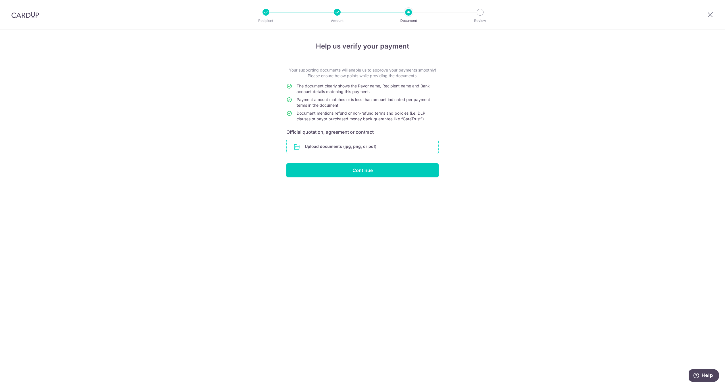
click at [388, 144] on input "file" at bounding box center [363, 146] width 152 height 15
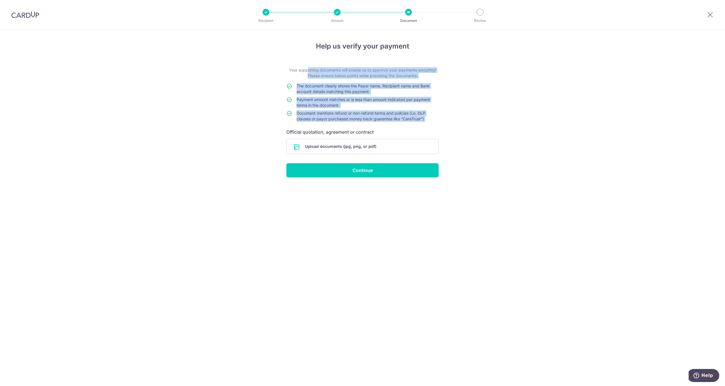
drag, startPoint x: 430, startPoint y: 119, endPoint x: 243, endPoint y: 58, distance: 196.6
click at [244, 58] on div "Help us verify your payment Your supporting documents will enable us to approve…" at bounding box center [362, 208] width 725 height 357
click at [384, 102] on td "Payment amount matches or is less than amount indicated per payment terms in th…" at bounding box center [368, 104] width 142 height 14
drag, startPoint x: 438, startPoint y: 120, endPoint x: 270, endPoint y: 83, distance: 171.9
click at [270, 83] on div "Help us verify your payment Your supporting documents will enable us to approve…" at bounding box center [362, 208] width 725 height 357
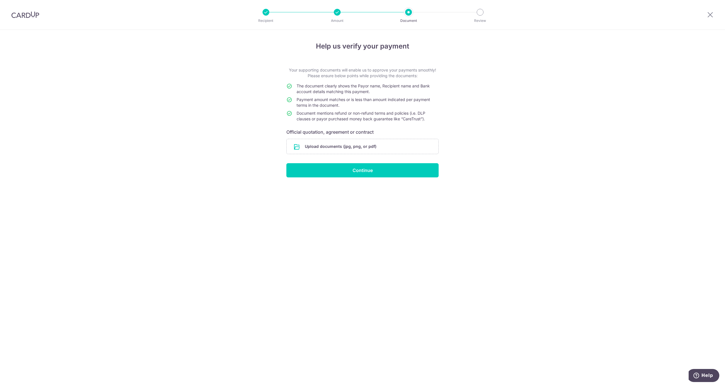
click at [477, 111] on div "Help us verify your payment Your supporting documents will enable us to approve…" at bounding box center [362, 208] width 725 height 357
click at [464, 100] on div "Help us verify your payment Your supporting documents will enable us to approve…" at bounding box center [362, 208] width 725 height 357
click at [485, 130] on div "Help us verify your payment Your supporting documents will enable us to approve…" at bounding box center [362, 208] width 725 height 357
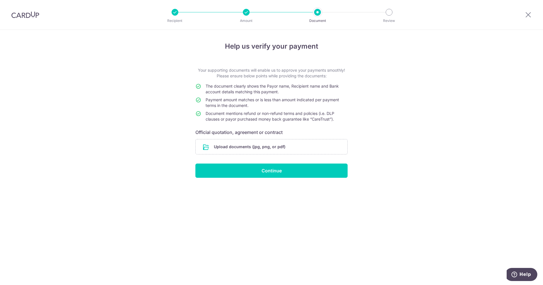
click at [110, 67] on div "Help us verify your payment Your supporting documents will enable us to approve…" at bounding box center [271, 157] width 543 height 255
